Goal: Check status: Check status

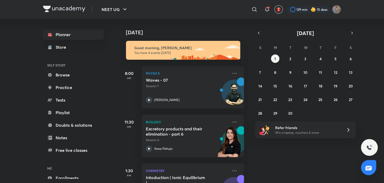
click at [351, 47] on abbr "S" at bounding box center [350, 47] width 2 height 5
click at [363, 47] on div "[DATE] Good morning, [PERSON_NAME] You have 4 events [DATE] 8:00 AM Physics Wav…" at bounding box center [250, 101] width 264 height 164
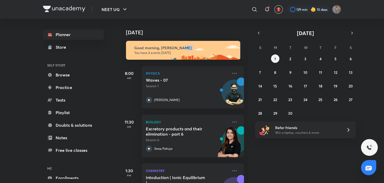
click at [363, 47] on div "[DATE] Good morning, [PERSON_NAME] You have 4 events [DATE] 8:00 AM Physics Wav…" at bounding box center [250, 101] width 264 height 164
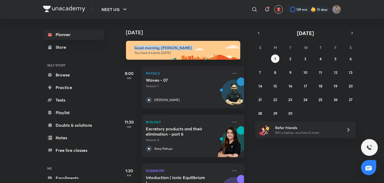
click at [363, 47] on div "[DATE] Good morning, [PERSON_NAME] You have 4 events [DATE] 8:00 AM Physics Wav…" at bounding box center [250, 101] width 264 height 164
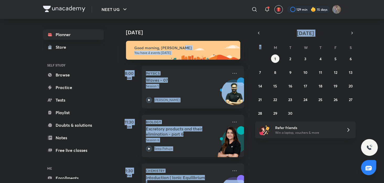
drag, startPoint x: 260, startPoint y: 45, endPoint x: 252, endPoint y: 39, distance: 10.3
click at [252, 39] on div "[DATE] [DATE] Good morning, [PERSON_NAME] You have 4 events [DATE] 8:00 AM Phys…" at bounding box center [229, 101] width 222 height 164
click at [252, 39] on div "[DATE] Good morning, [PERSON_NAME] You have 4 events [DATE] 8:00 AM Physics Wav…" at bounding box center [250, 101] width 264 height 164
drag, startPoint x: 252, startPoint y: 39, endPoint x: 348, endPoint y: 46, distance: 96.2
click at [341, 46] on div "[DATE] [DATE] Good morning, [PERSON_NAME] You have 4 events [DATE] 8:00 AM Phys…" at bounding box center [229, 101] width 222 height 164
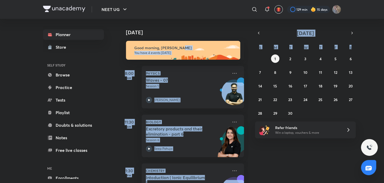
click at [257, 40] on div "[DATE] S M T W T F S 31 1 2 3 4 5 6 7 8 9 10 11 12 13 14 15 16 17 18 19 20 21 2…" at bounding box center [305, 73] width 101 height 88
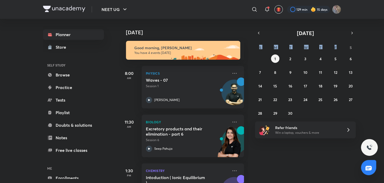
drag, startPoint x: 256, startPoint y: 47, endPoint x: 349, endPoint y: 47, distance: 93.0
click at [349, 47] on div "S M T W T F S" at bounding box center [305, 46] width 101 height 6
click at [252, 42] on div "[DATE] Good morning, [PERSON_NAME] You have 4 events [DATE] 8:00 AM Physics Wav…" at bounding box center [250, 101] width 264 height 164
drag, startPoint x: 252, startPoint y: 42, endPoint x: 358, endPoint y: 46, distance: 106.2
click at [358, 46] on div "[DATE] Good morning, [PERSON_NAME] You have 4 events [DATE] 8:00 AM Physics Wav…" at bounding box center [250, 101] width 264 height 164
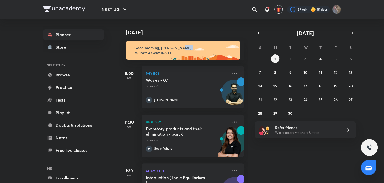
click at [358, 46] on div "[DATE] Good morning, [PERSON_NAME] You have 4 events [DATE] 8:00 AM Physics Wav…" at bounding box center [250, 101] width 264 height 164
drag, startPoint x: 355, startPoint y: 47, endPoint x: 258, endPoint y: 47, distance: 96.2
click at [258, 47] on div "S M T W T F S" at bounding box center [305, 46] width 101 height 6
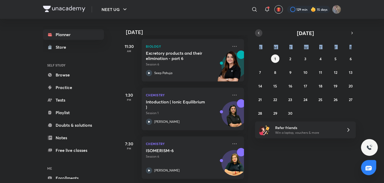
click at [257, 31] on icon "button" at bounding box center [258, 33] width 4 height 5
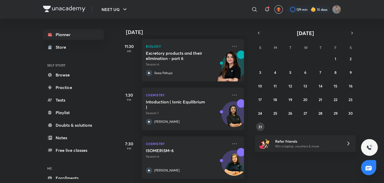
drag, startPoint x: 262, startPoint y: 121, endPoint x: 262, endPoint y: 124, distance: 3.8
click at [262, 124] on div "27 28 29 30 31 1 2 3 4 5 6 7 8 9 10 11 12 13 14 15 16 17 18 19 20 21 22 23 24 2…" at bounding box center [305, 93] width 101 height 77
click at [262, 124] on abbr "31" at bounding box center [260, 126] width 4 height 5
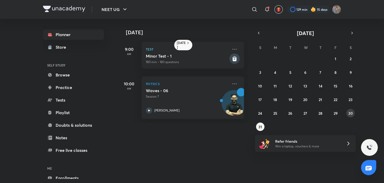
click at [349, 112] on abbr "30" at bounding box center [350, 113] width 4 height 5
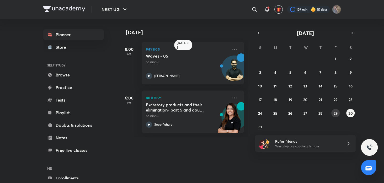
click at [334, 113] on abbr "29" at bounding box center [335, 113] width 4 height 5
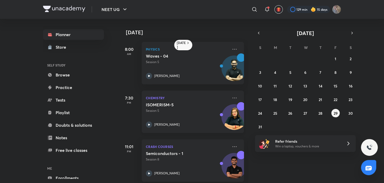
scroll to position [7, 0]
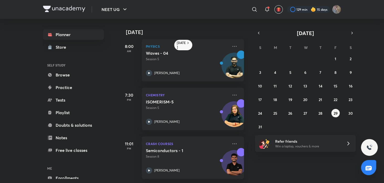
click at [383, 97] on div "NEET UG ​ 129 min 15 days Planner Store SELF STUDY Browse Practice Tests Playli…" at bounding box center [192, 91] width 384 height 183
